Goal: Information Seeking & Learning: Compare options

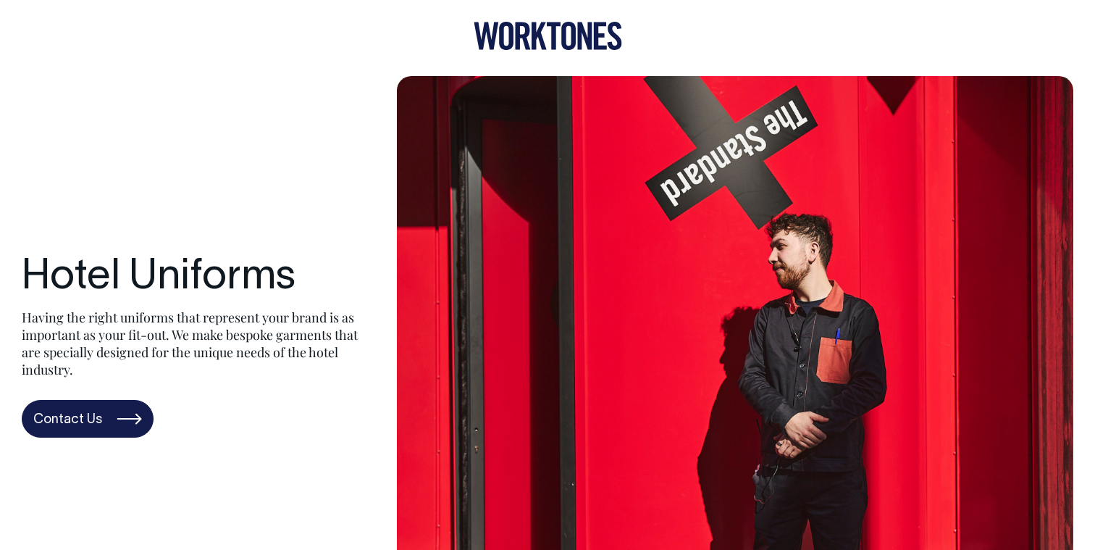
click at [565, 34] on icon at bounding box center [568, 36] width 14 height 28
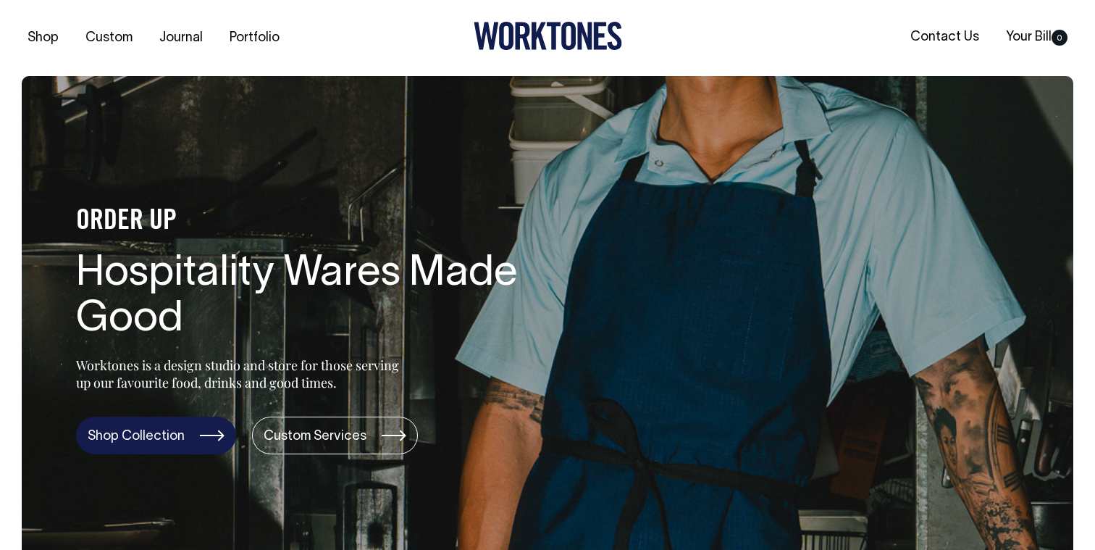
click at [161, 430] on link "Shop Collection" at bounding box center [156, 435] width 160 height 38
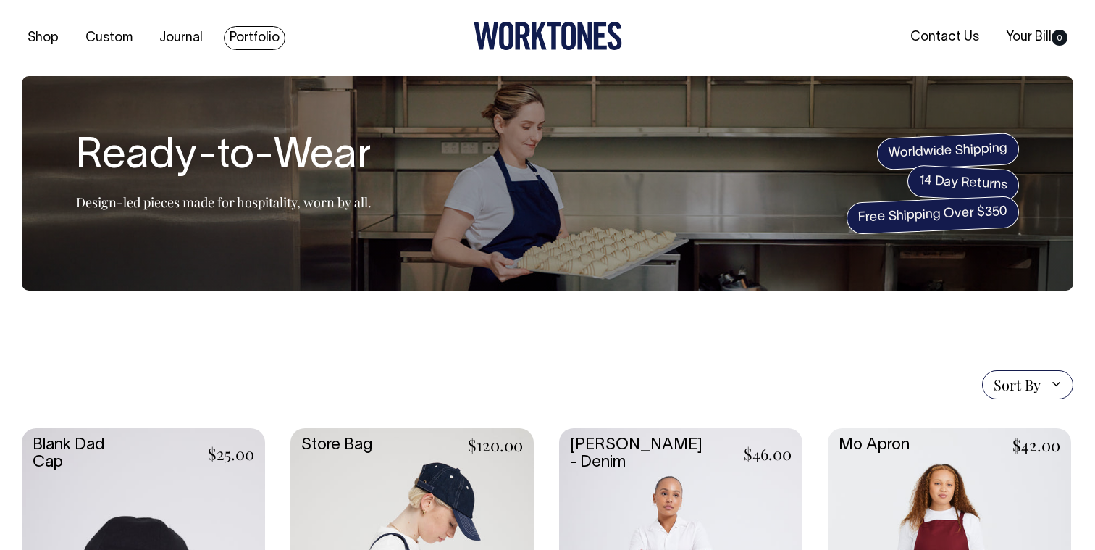
click at [250, 38] on link "Portfolio" at bounding box center [255, 38] width 62 height 24
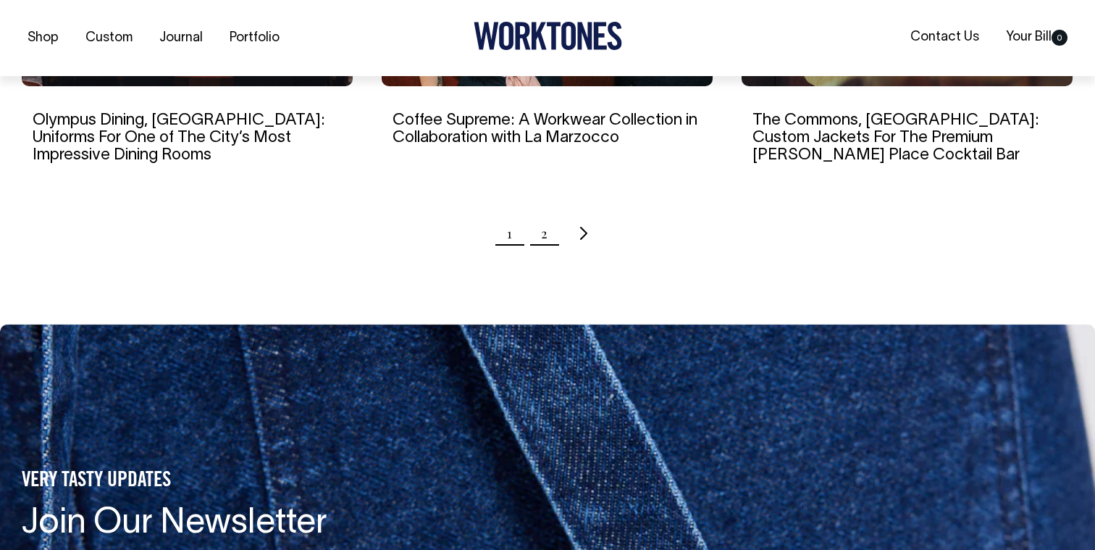
scroll to position [1635, 0]
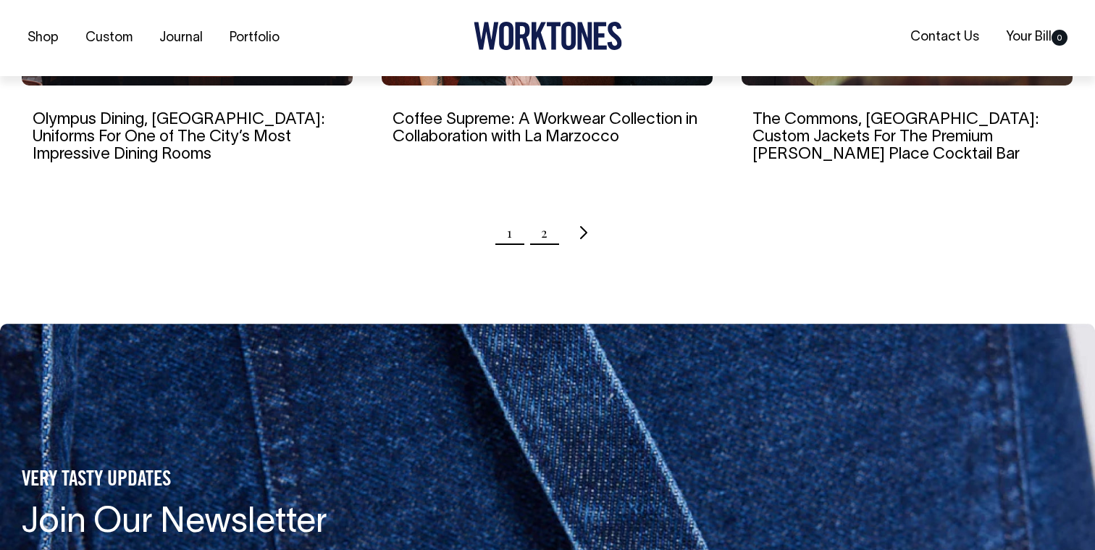
click at [545, 214] on link "2" at bounding box center [544, 232] width 7 height 36
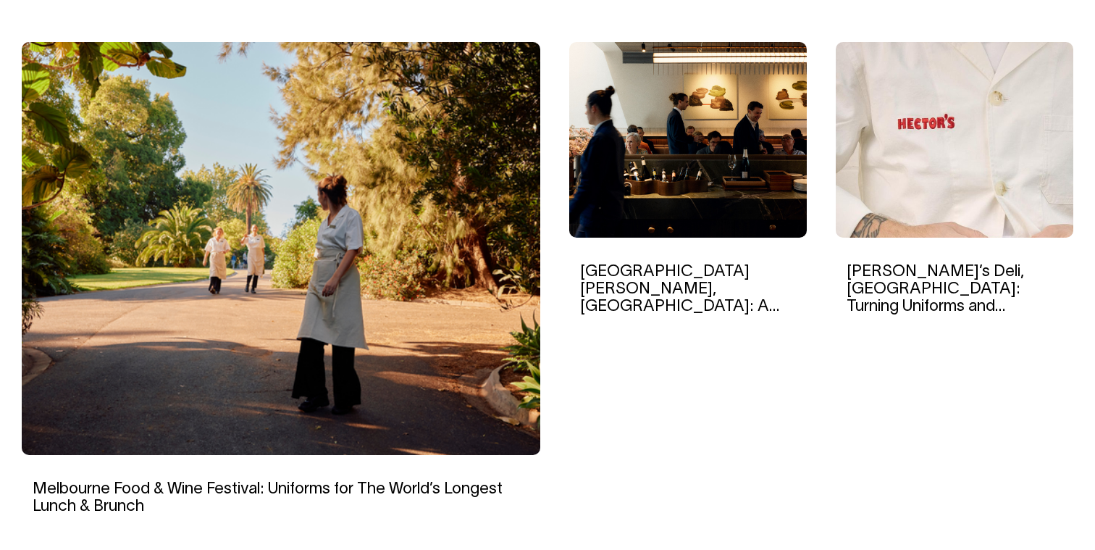
scroll to position [467, 0]
click at [892, 181] on img at bounding box center [953, 139] width 237 height 195
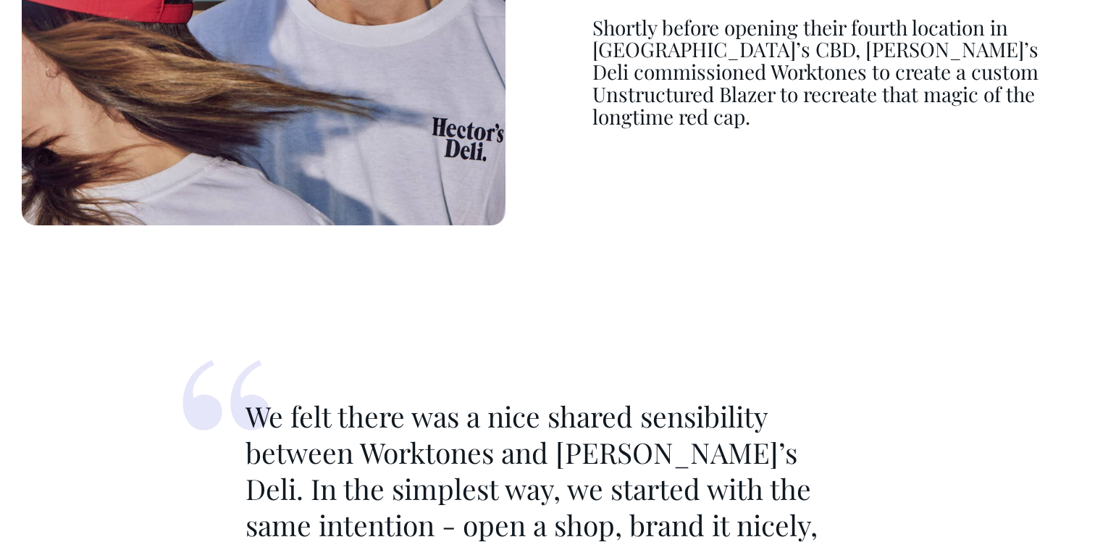
scroll to position [1822, 0]
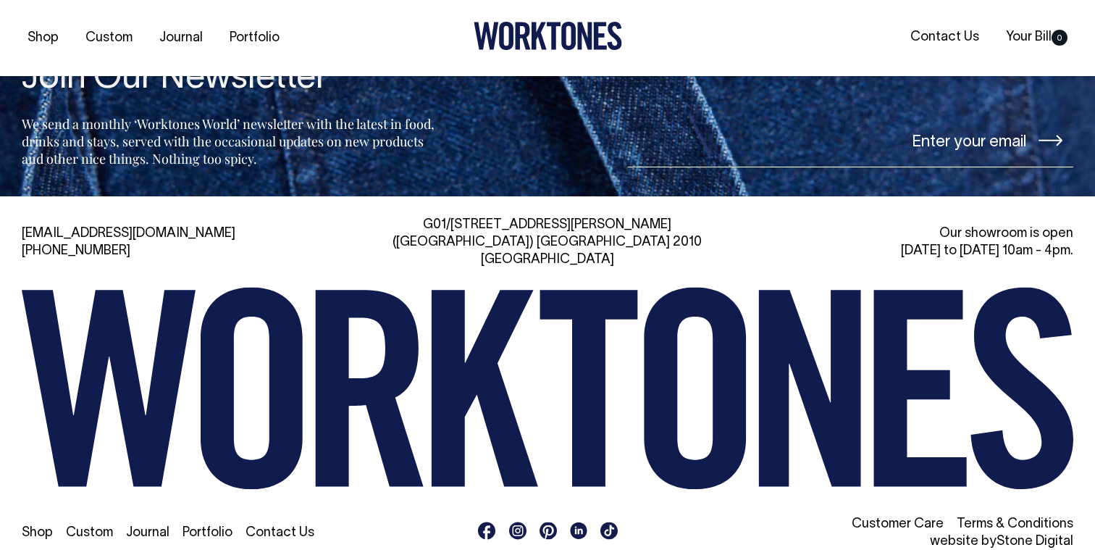
scroll to position [7882, 0]
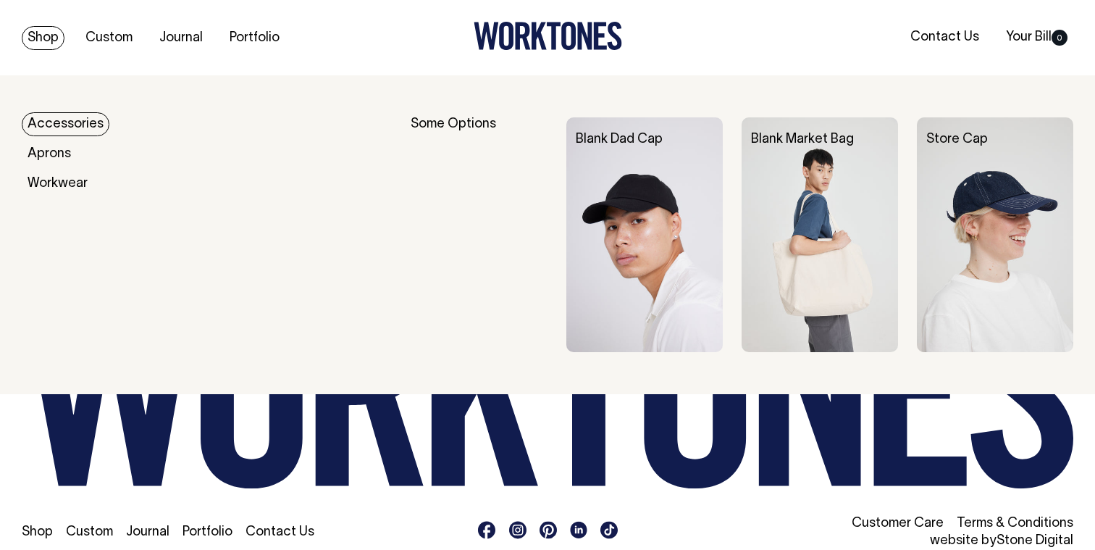
click at [43, 37] on link "Shop" at bounding box center [43, 38] width 43 height 24
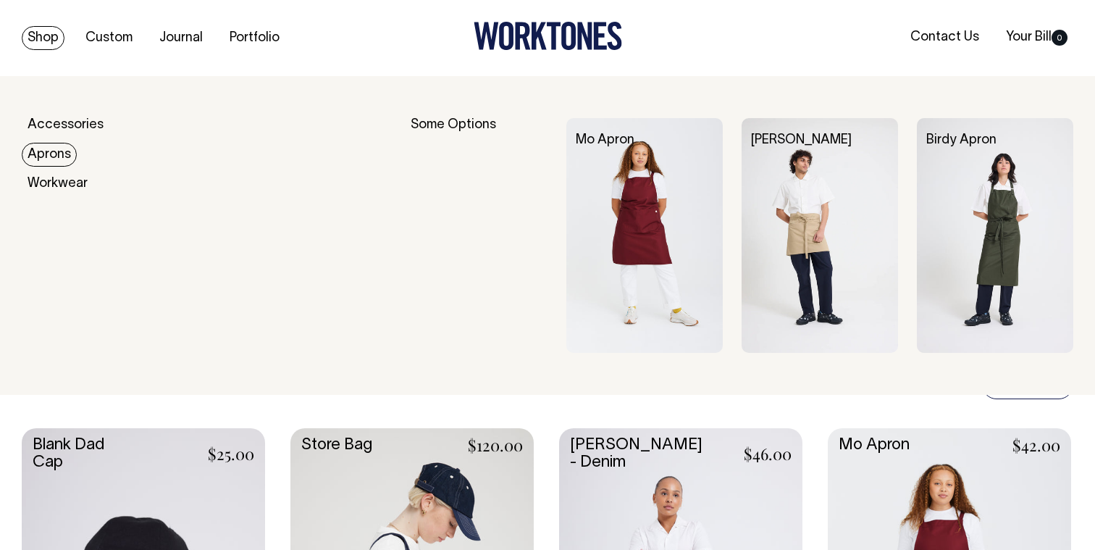
click at [50, 149] on link "Aprons" at bounding box center [49, 155] width 55 height 24
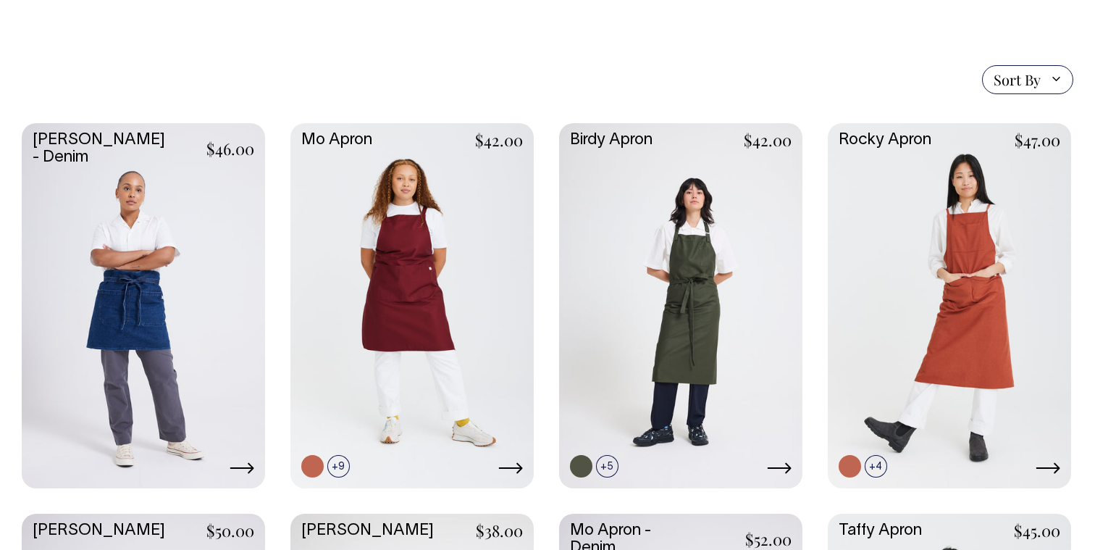
scroll to position [323, 0]
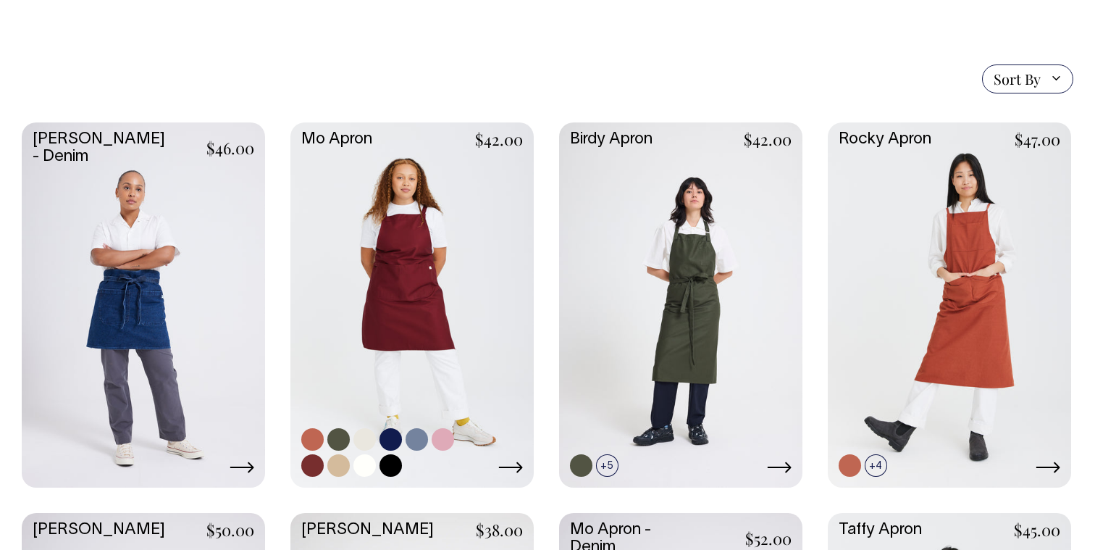
click at [450, 440] on link at bounding box center [442, 439] width 22 height 22
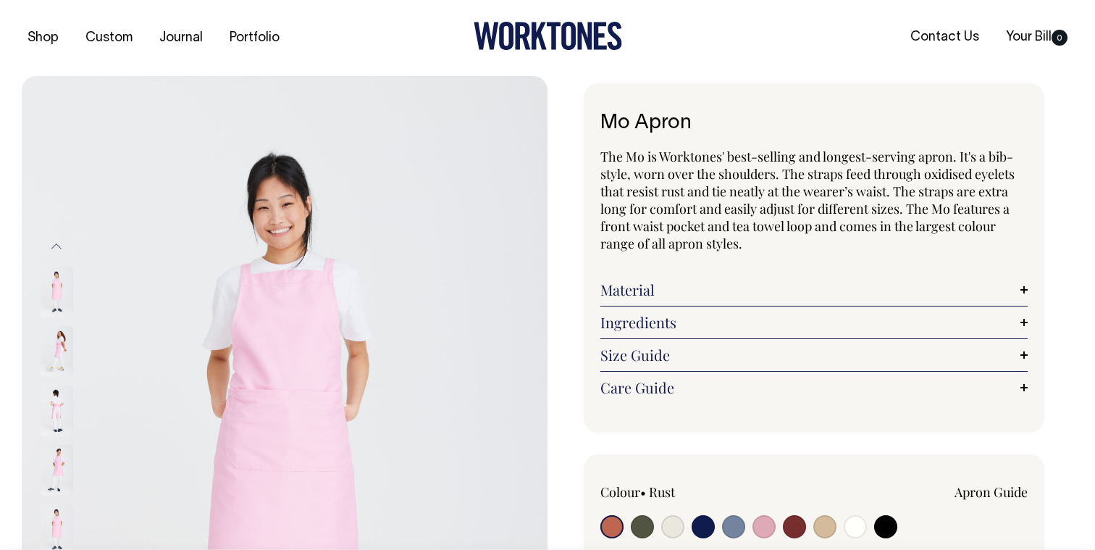
radio input "true"
select select "Pink"
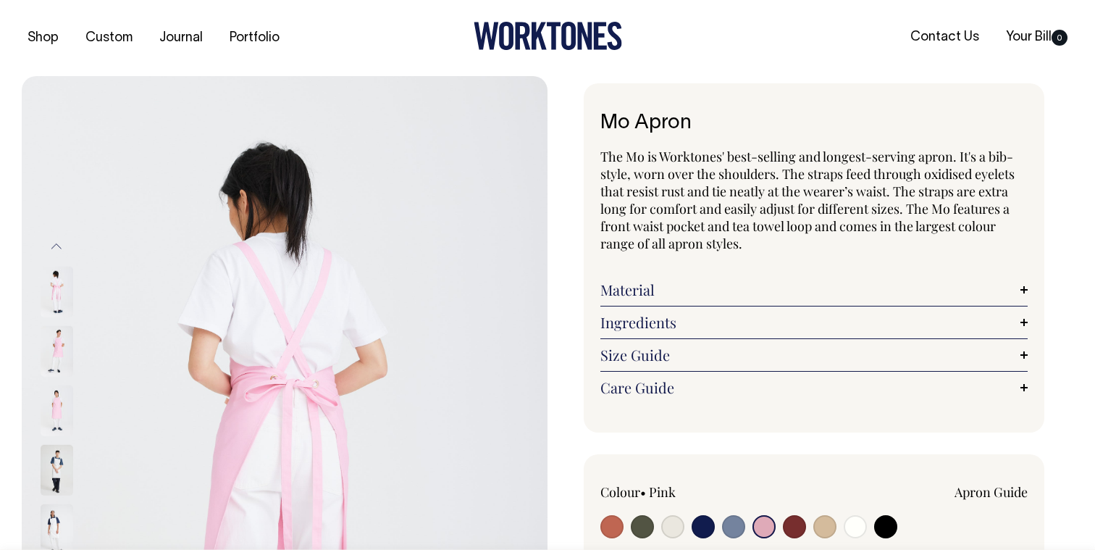
click at [612, 529] on input "radio" at bounding box center [611, 526] width 23 height 23
radio input "true"
select select "Rust"
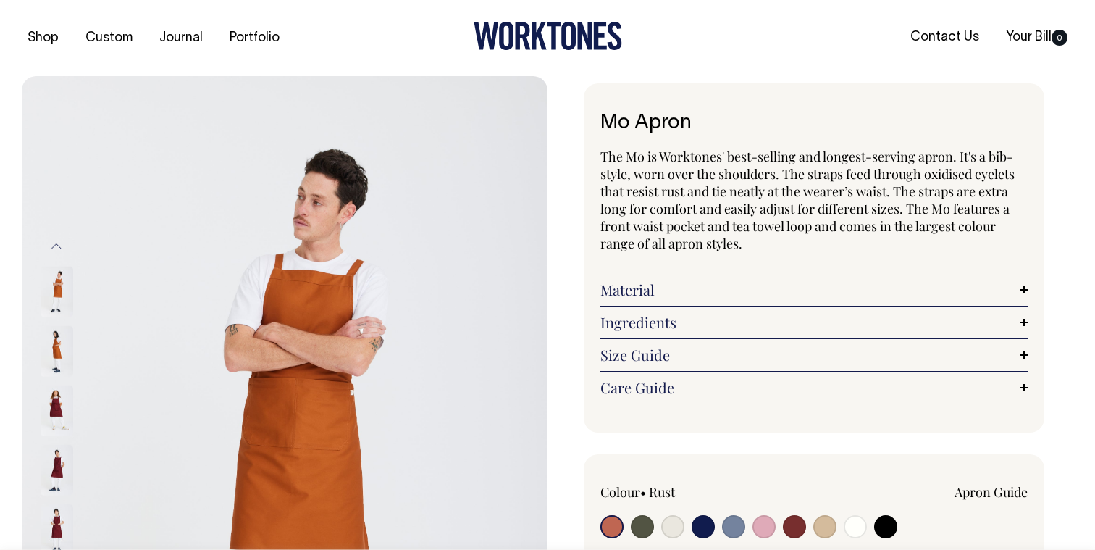
click at [642, 520] on input "radio" at bounding box center [642, 526] width 23 height 23
radio input "true"
select select "Olive"
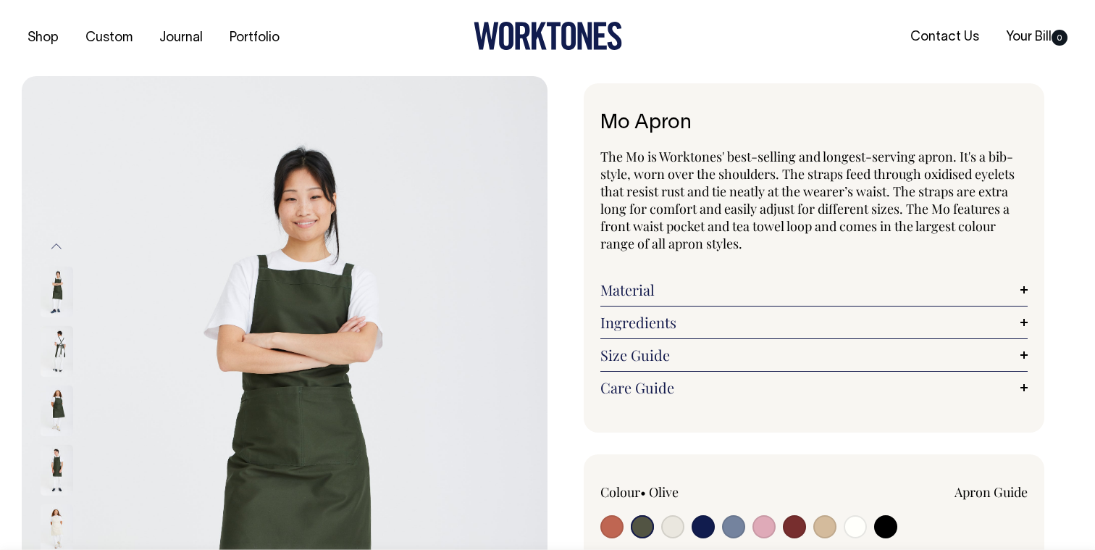
click at [670, 532] on input "radio" at bounding box center [672, 526] width 23 height 23
radio input "true"
select select "Natural"
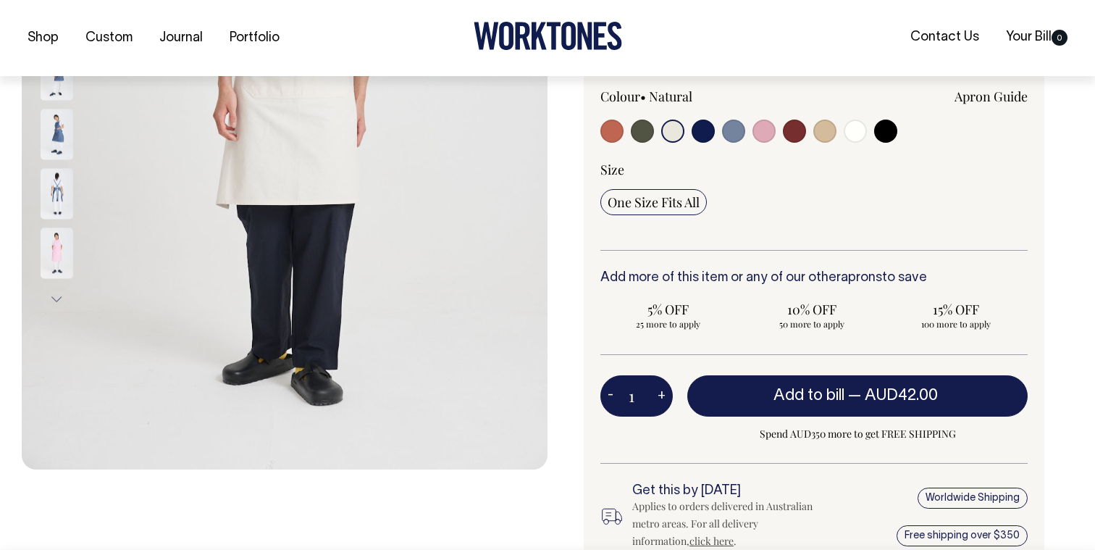
scroll to position [396, 0]
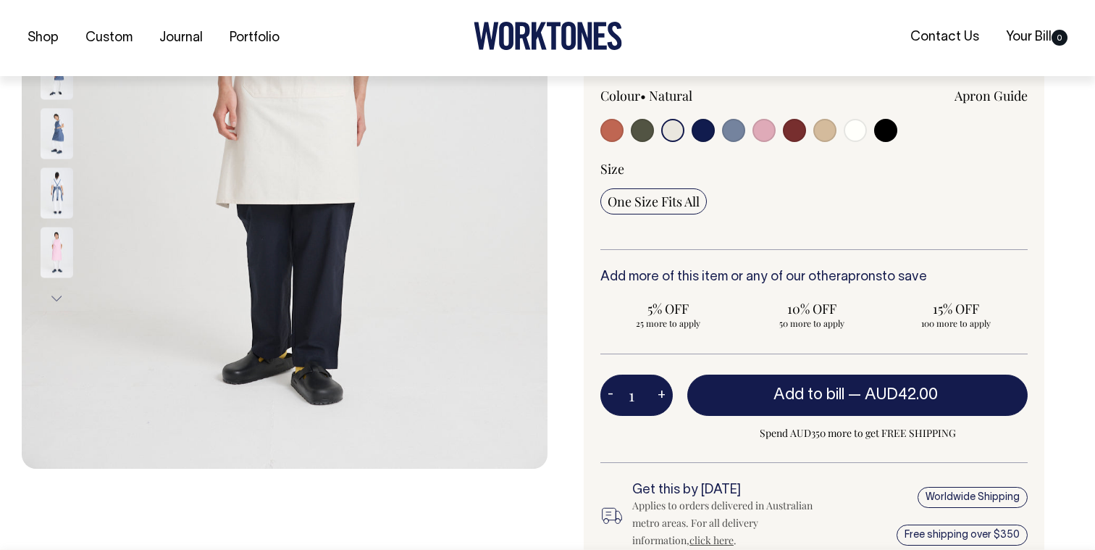
click at [51, 188] on img at bounding box center [57, 192] width 33 height 51
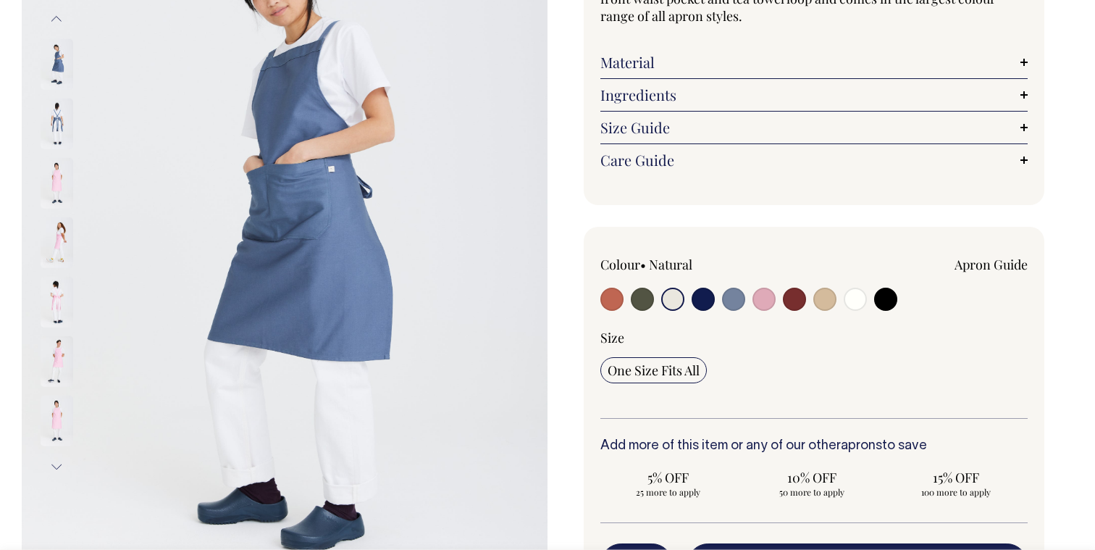
scroll to position [227, 0]
click at [54, 293] on img at bounding box center [57, 302] width 33 height 51
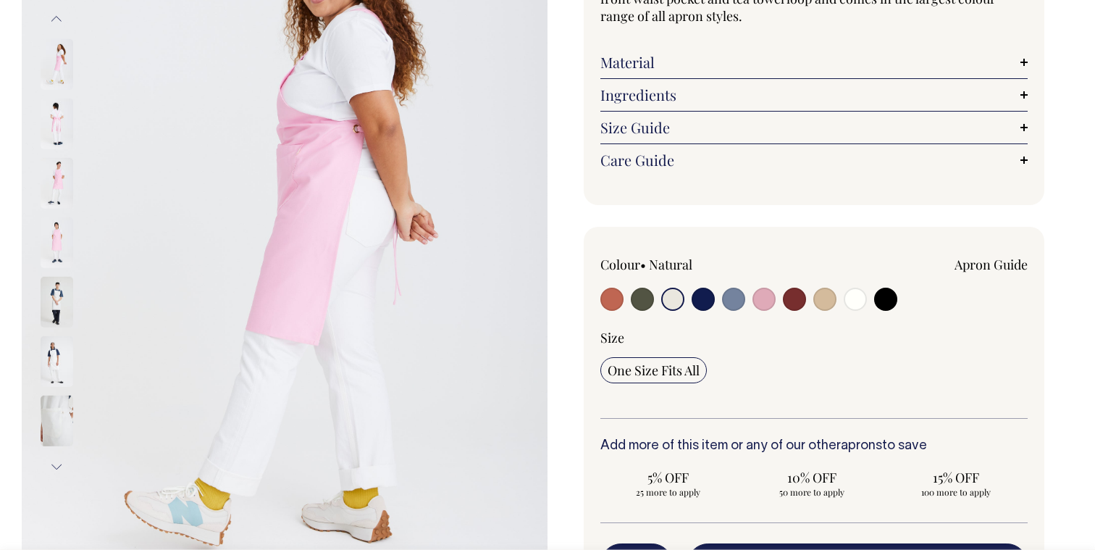
click at [734, 306] on input "radio" at bounding box center [733, 298] width 23 height 23
radio input "true"
select select "Blue/Grey"
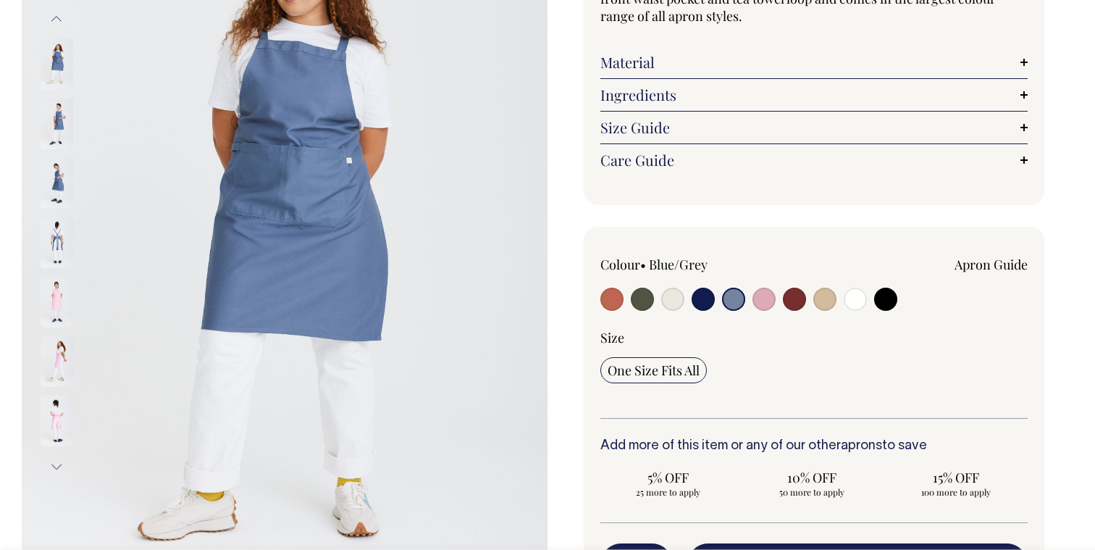
click at [670, 296] on input "radio" at bounding box center [672, 298] width 23 height 23
radio input "true"
select select "Natural"
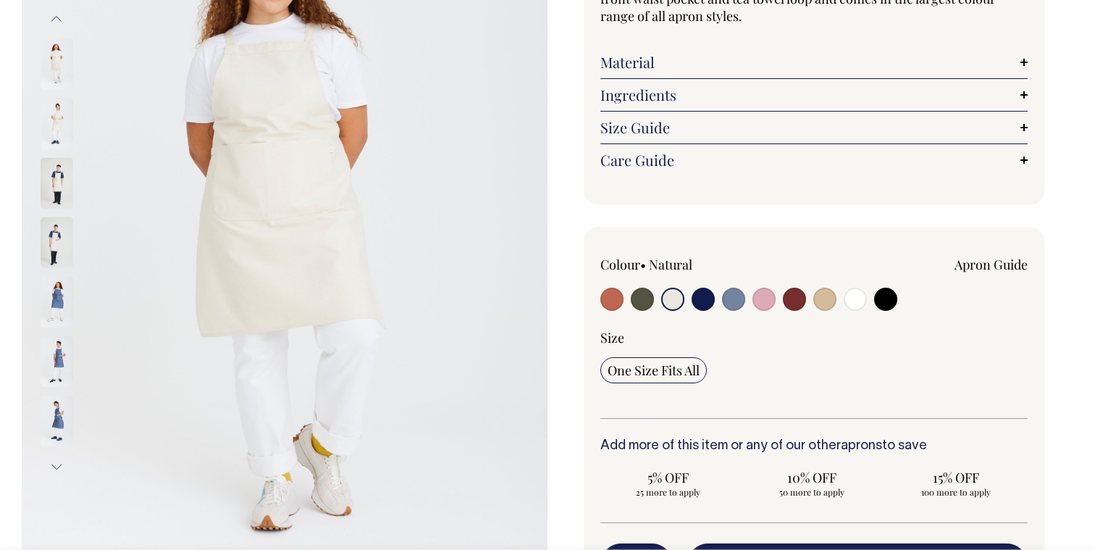
click at [822, 303] on input "radio" at bounding box center [824, 298] width 23 height 23
radio input "true"
select select "Khaki"
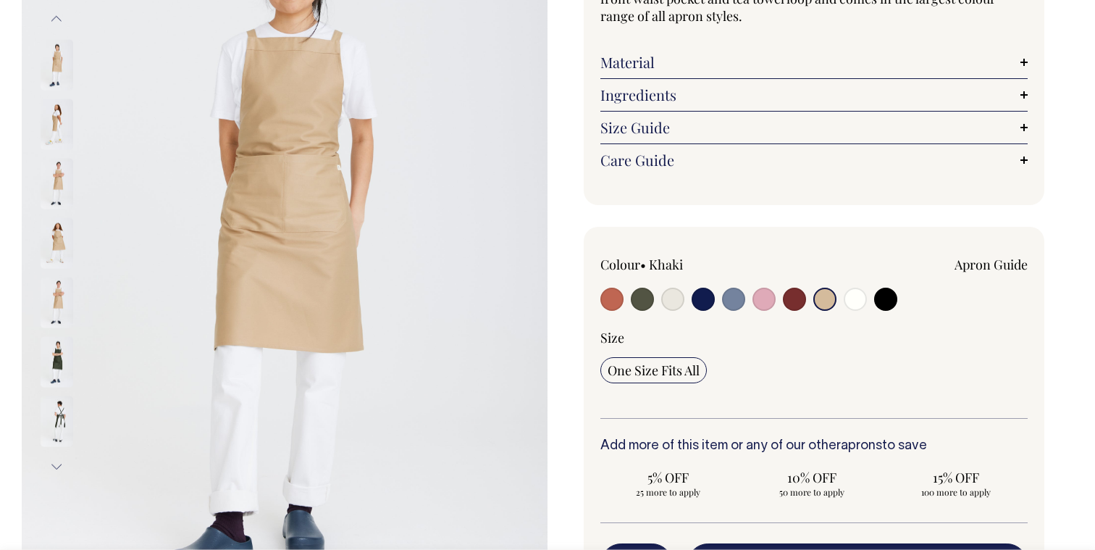
click at [787, 304] on input "radio" at bounding box center [794, 298] width 23 height 23
radio input "true"
select select "Burgundy"
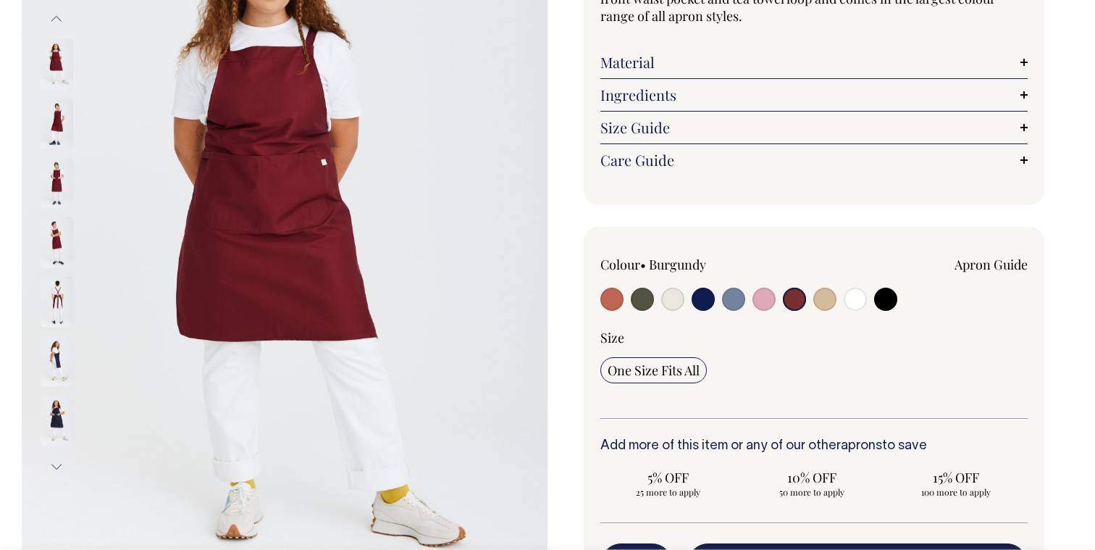
click at [615, 300] on input "radio" at bounding box center [611, 298] width 23 height 23
radio input "true"
select select "Rust"
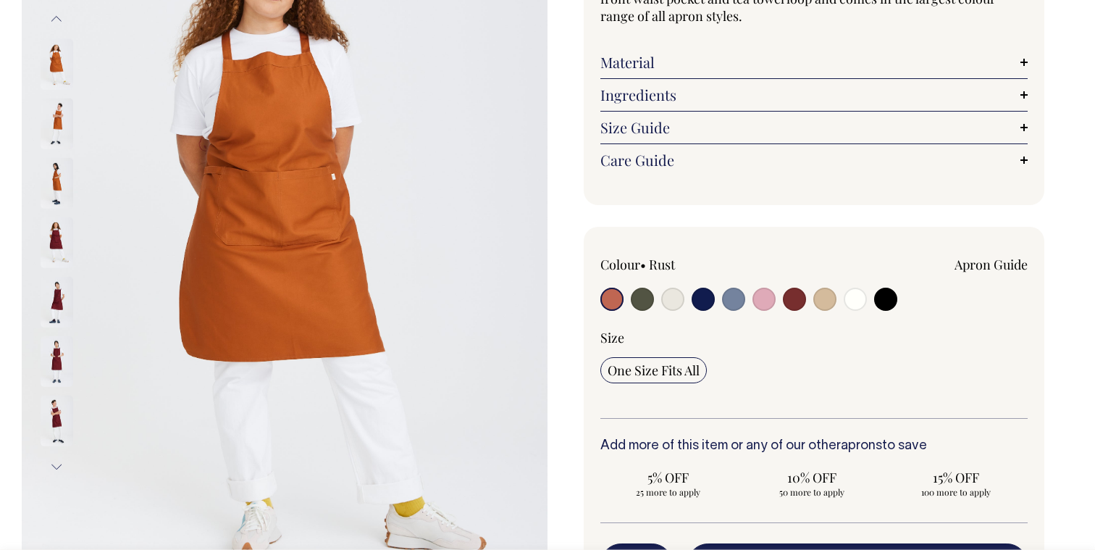
click at [639, 301] on input "radio" at bounding box center [642, 298] width 23 height 23
radio input "true"
select select "Olive"
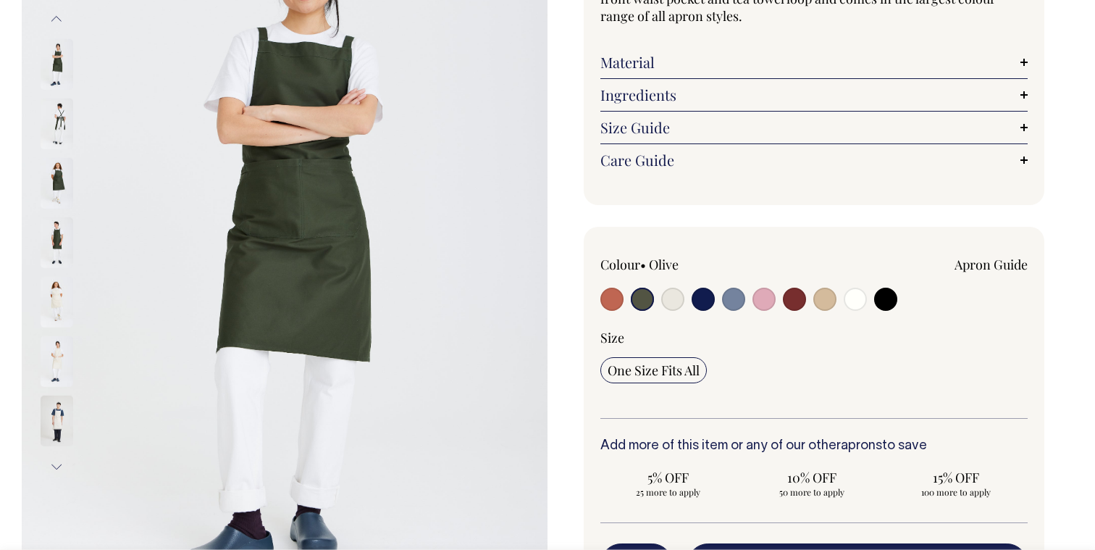
click at [674, 305] on input "radio" at bounding box center [672, 298] width 23 height 23
radio input "true"
select select "Natural"
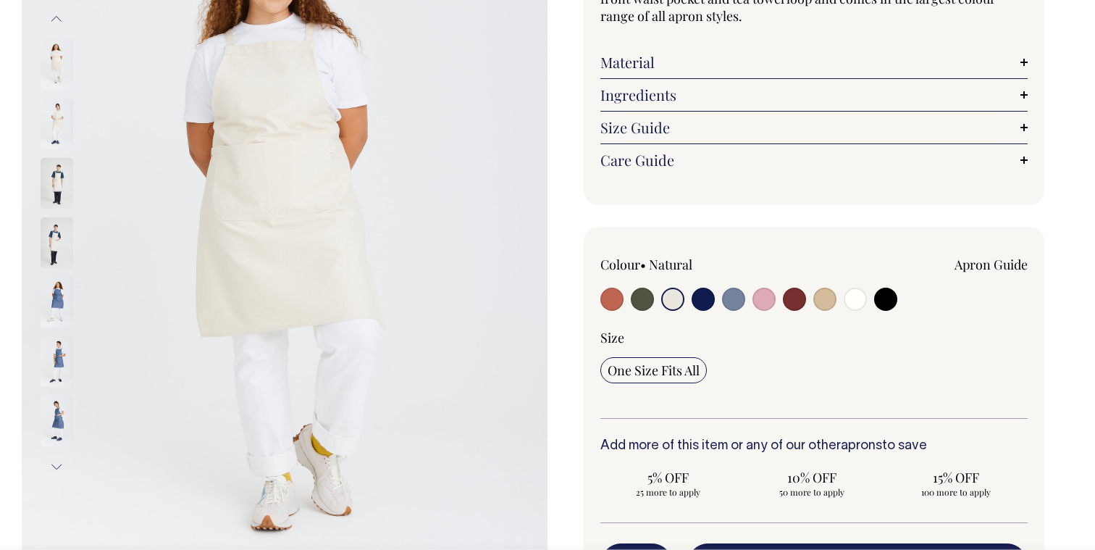
click at [694, 300] on input "radio" at bounding box center [702, 298] width 23 height 23
radio input "true"
select select "Dark Navy"
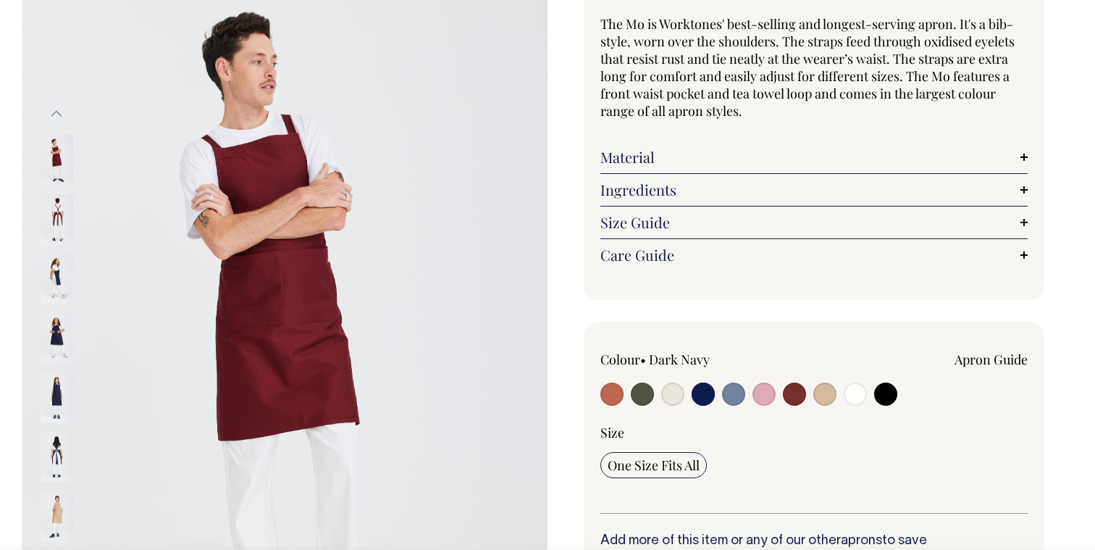
click at [698, 402] on input "radio" at bounding box center [702, 393] width 23 height 23
click at [709, 397] on input "radio" at bounding box center [702, 393] width 23 height 23
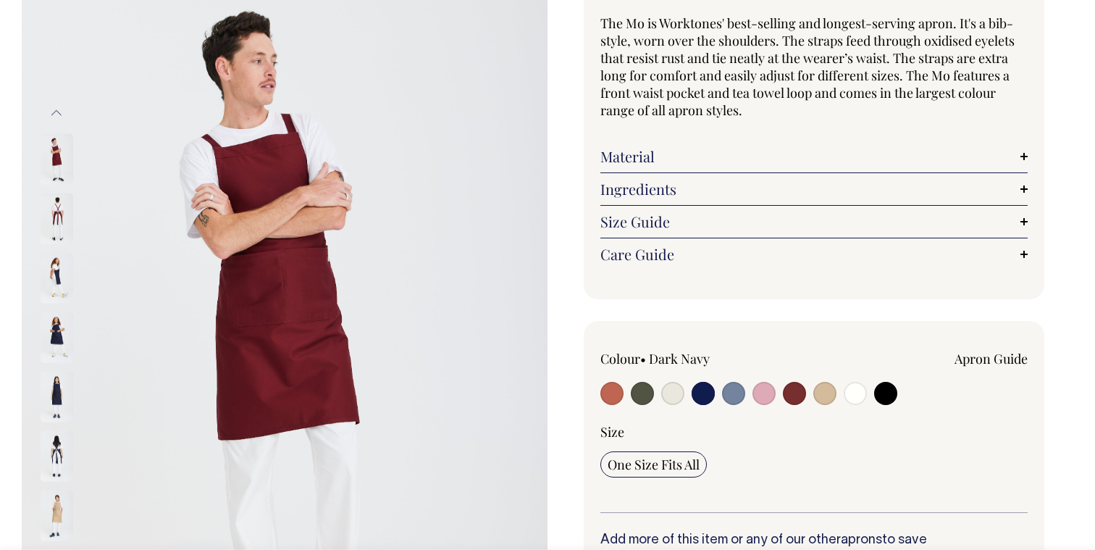
click at [700, 395] on input "radio" at bounding box center [702, 393] width 23 height 23
click at [707, 396] on input "radio" at bounding box center [702, 393] width 23 height 23
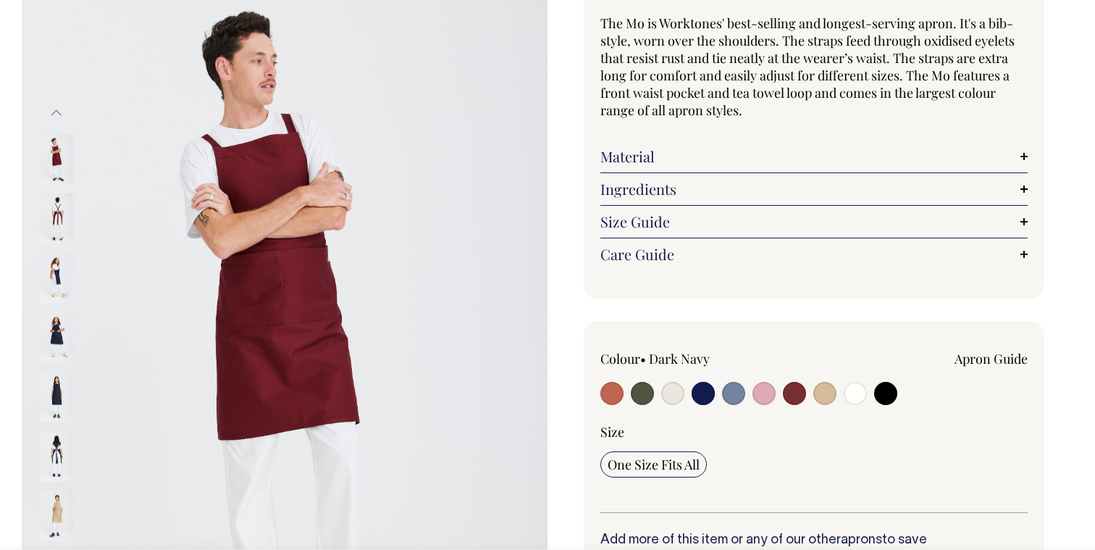
click at [705, 395] on input "radio" at bounding box center [702, 393] width 23 height 23
click at [691, 300] on div "Mo Apron The Mo is Worktones' best-selling and longest-serving apron. It's a bi…" at bounding box center [810, 454] width 526 height 1008
click at [705, 382] on input "radio" at bounding box center [702, 393] width 23 height 23
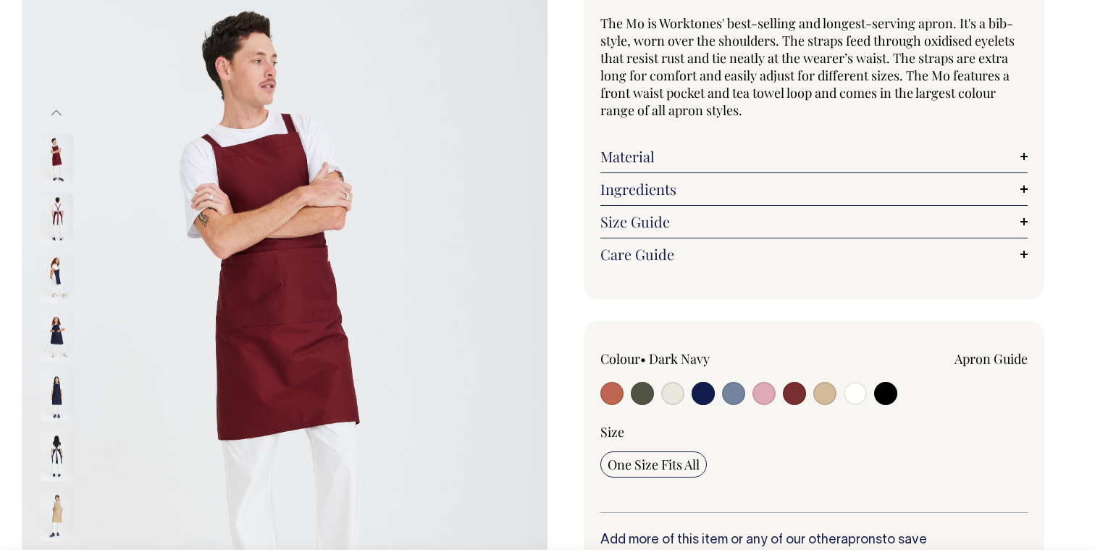
click at [705, 382] on input "radio" at bounding box center [702, 393] width 23 height 23
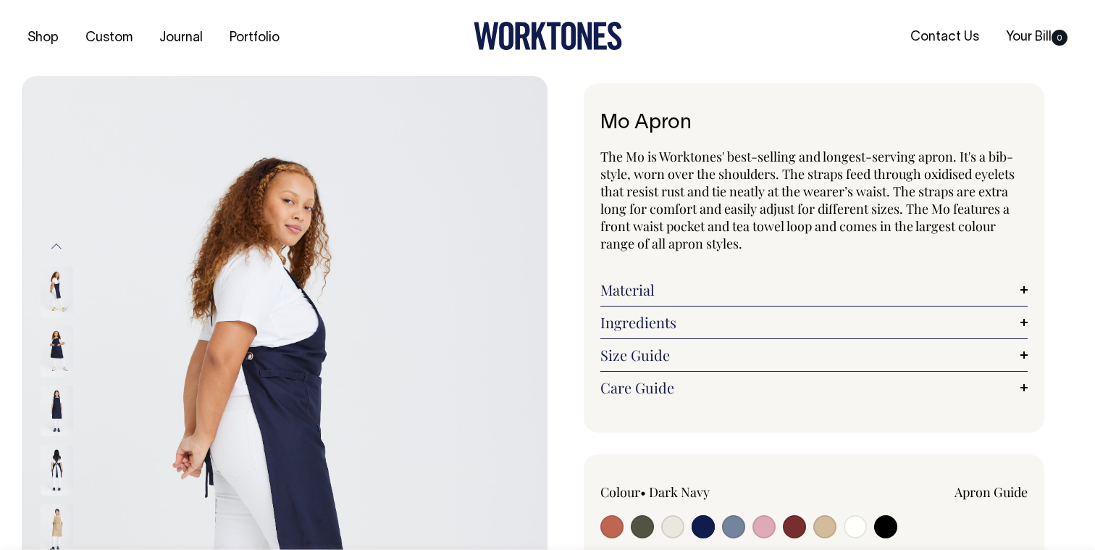
select select "Dark Navy"
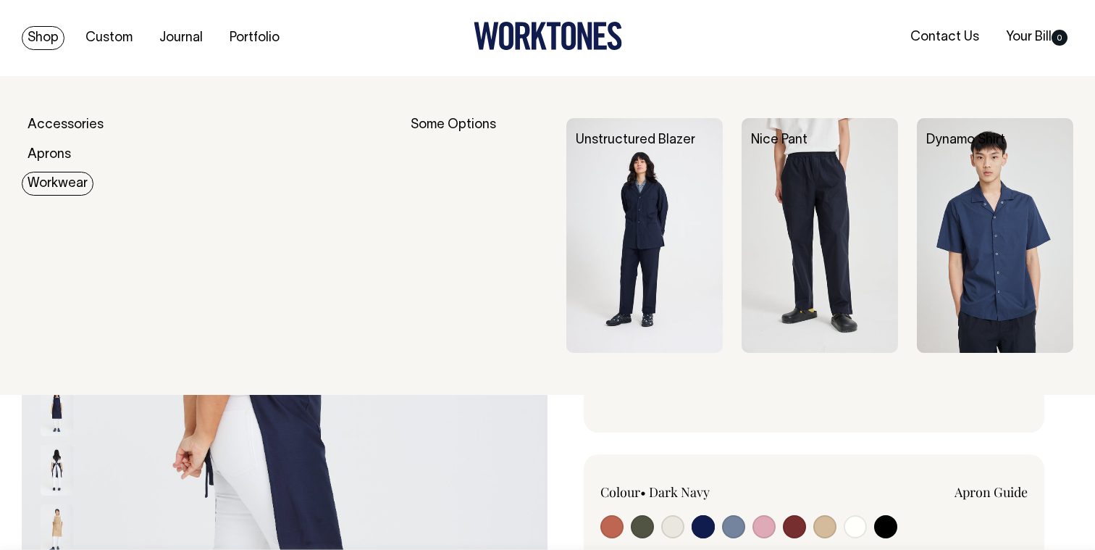
click at [72, 188] on link "Workwear" at bounding box center [58, 184] width 72 height 24
